Goal: Use online tool/utility: Utilize a website feature to perform a specific function

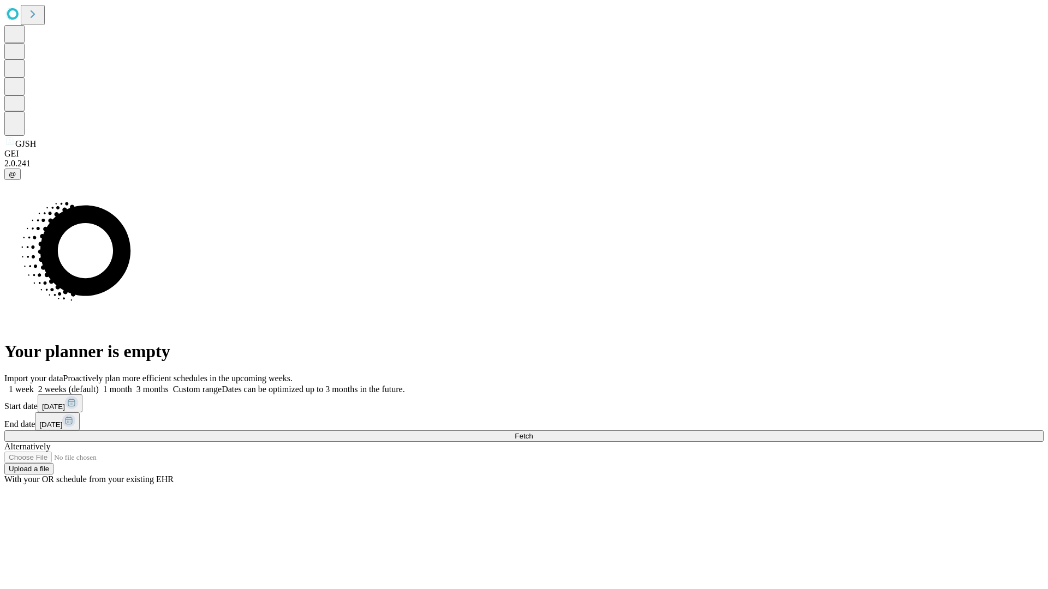
click at [533, 432] on span "Fetch" at bounding box center [524, 436] width 18 height 8
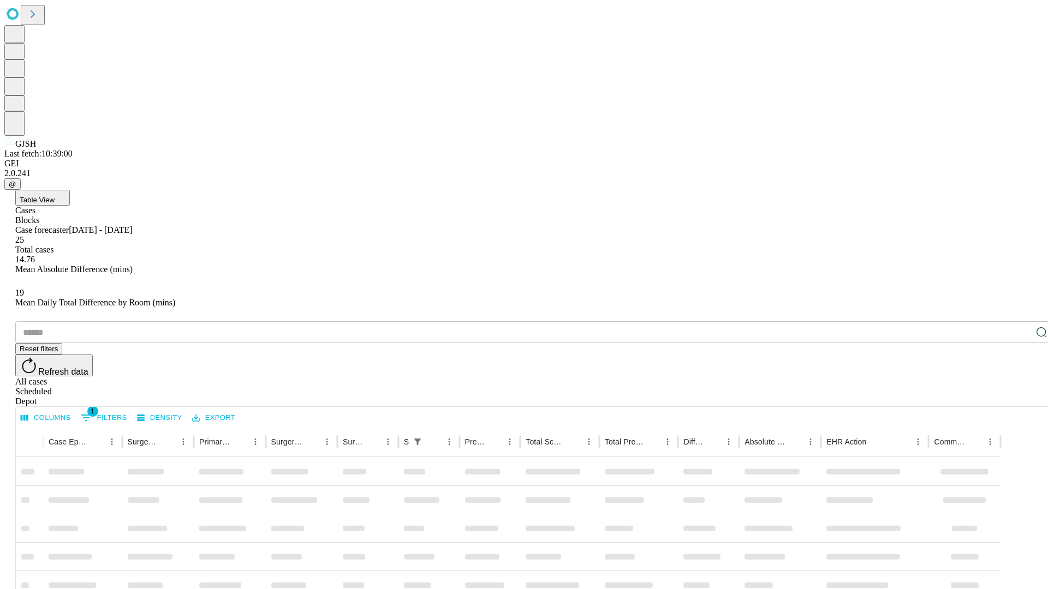
click at [55, 196] on span "Table View" at bounding box center [37, 200] width 35 height 8
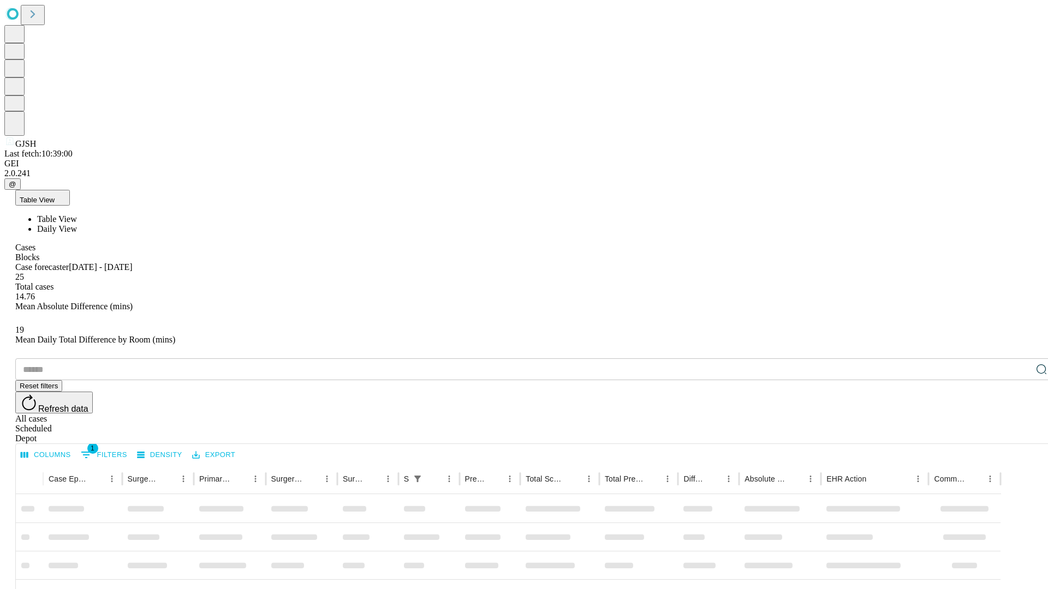
click at [77, 224] on span "Daily View" at bounding box center [57, 228] width 40 height 9
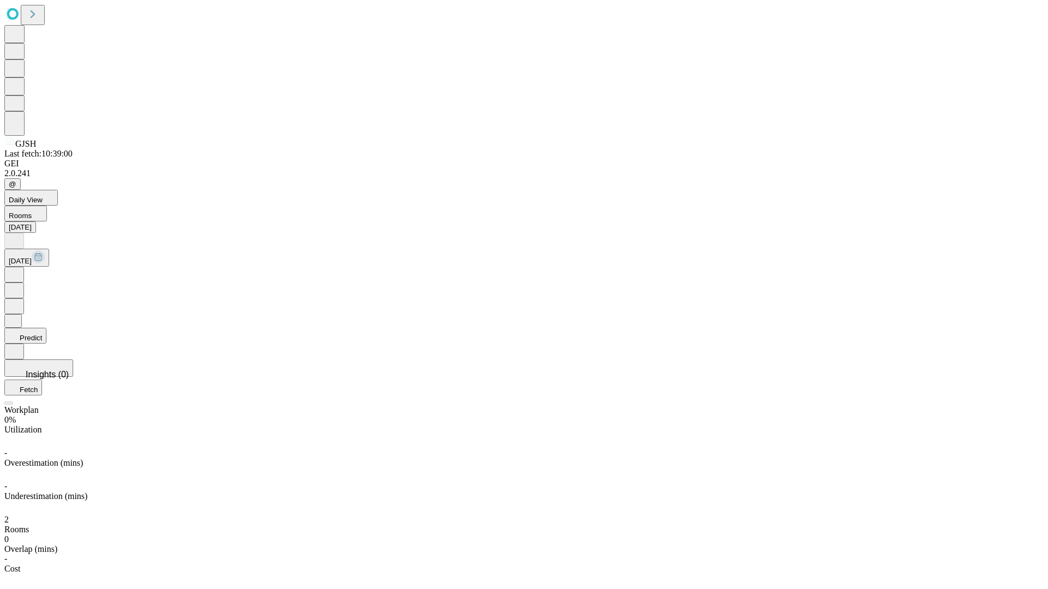
click at [46, 328] on button "Predict" at bounding box center [25, 336] width 42 height 16
